Goal: Download file/media

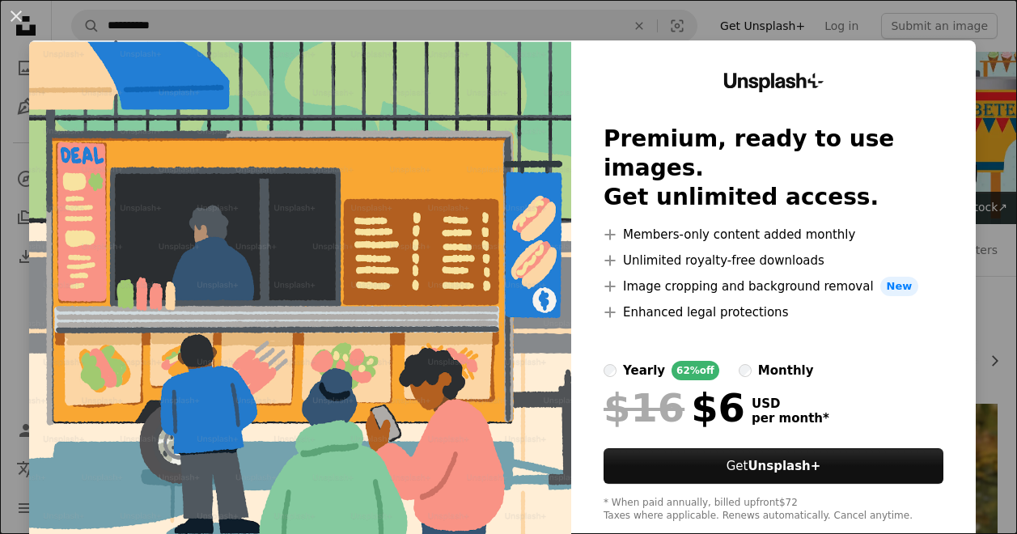
scroll to position [243, 0]
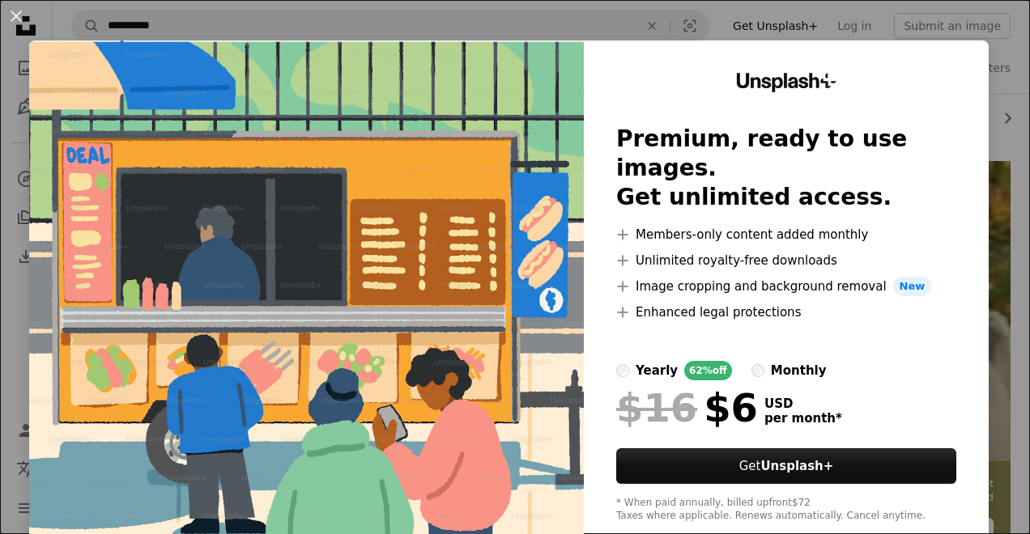
click at [18, 19] on button "An X shape" at bounding box center [15, 15] width 19 height 19
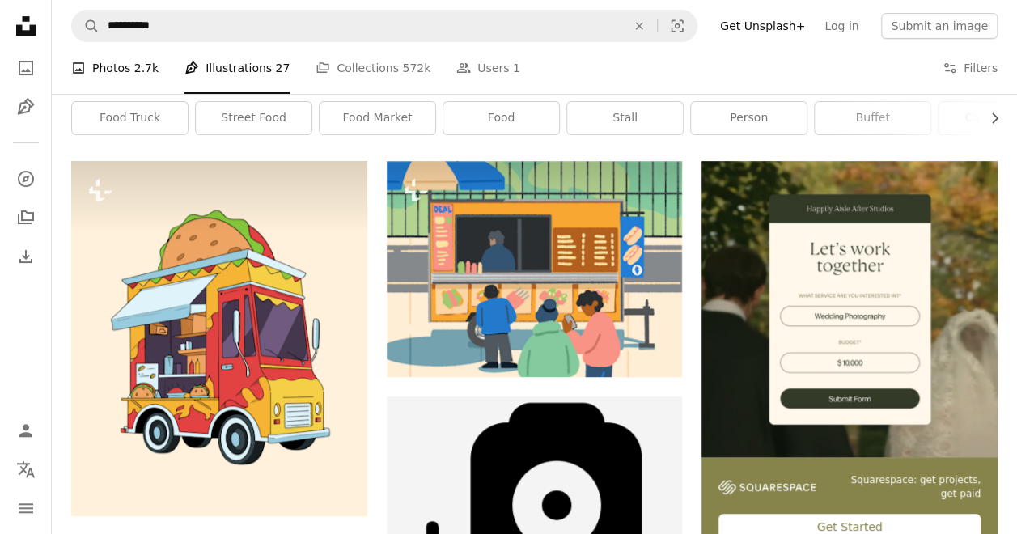
click at [116, 62] on link "A photo Photos 2.7k" at bounding box center [114, 68] width 87 height 52
